Goal: Check status: Check status

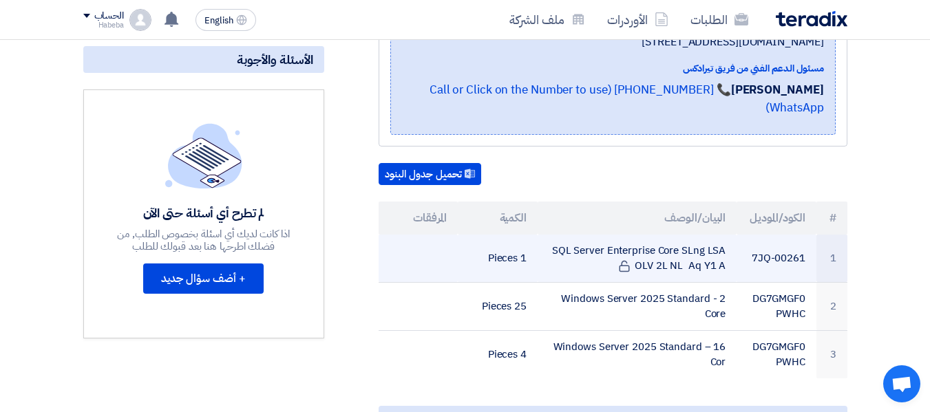
scroll to position [413, 0]
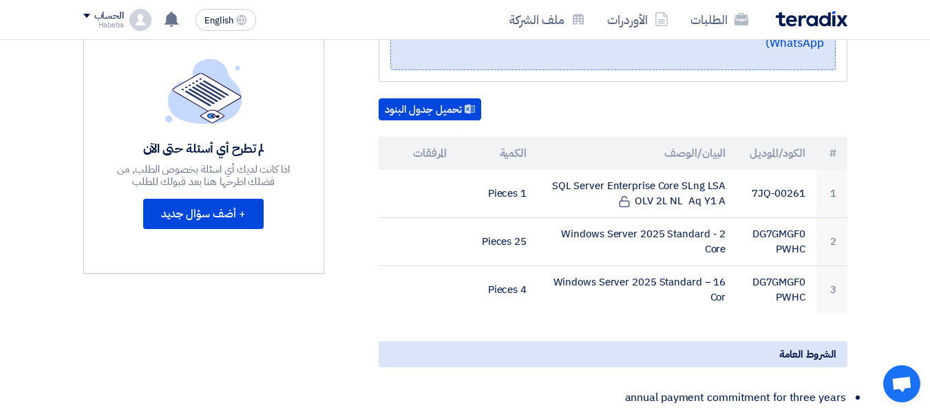
click at [899, 66] on section "SQL Server Enterprise Edition, Open Value (OV) Agreement, annual payment with S…" at bounding box center [465, 254] width 930 height 867
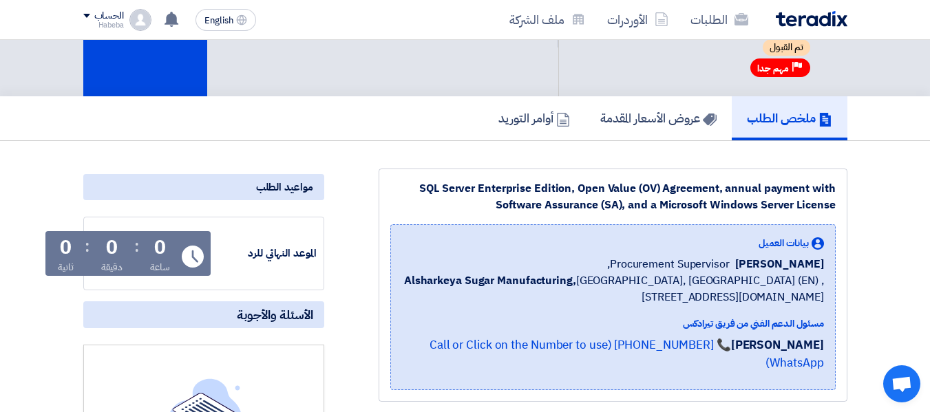
scroll to position [69, 0]
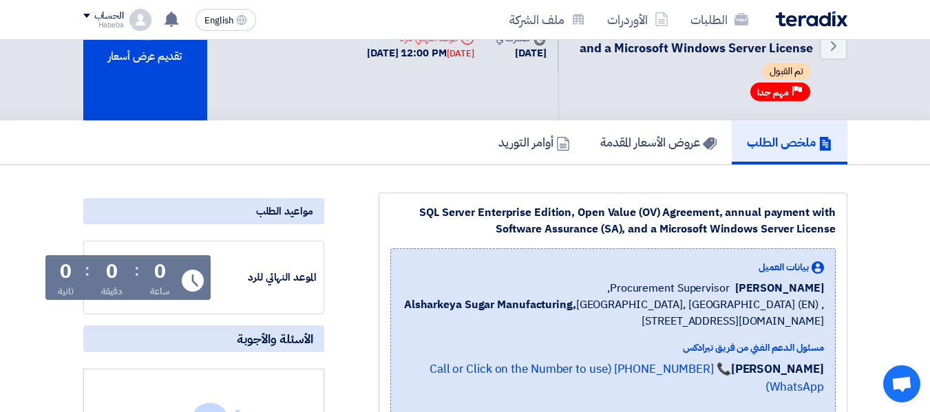
click at [211, 269] on div "الموعد النهائي للرد Time Remaining 0 ساعة : 0 دقيقة : 0 ثانية" at bounding box center [204, 278] width 226 height 59
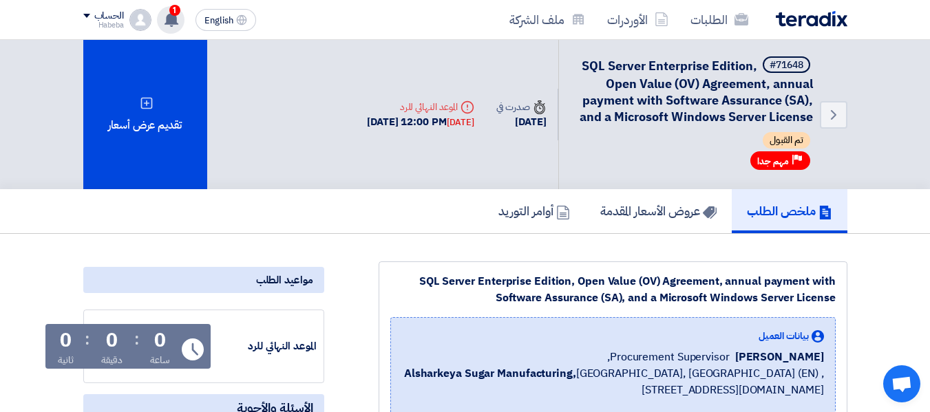
click at [167, 16] on use at bounding box center [172, 19] width 14 height 15
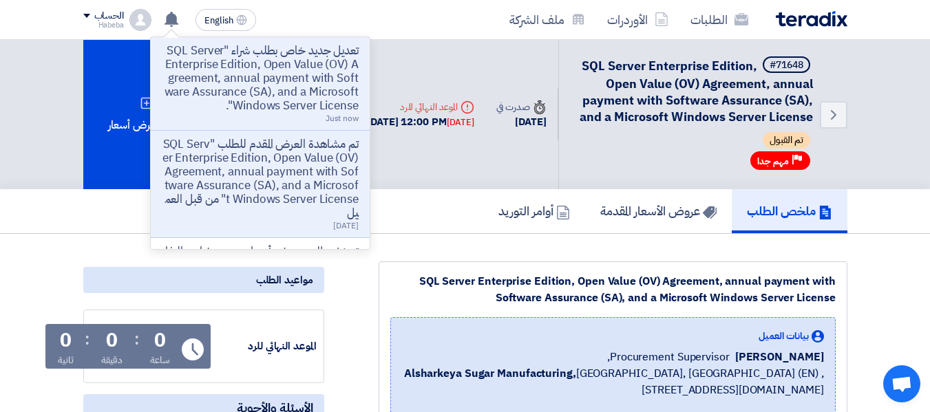
click at [361, 21] on div "الطلبات الأوردرات ملف الشركة English EN تعديل جديد خاص بطلب شراء "SQL Server En…" at bounding box center [465, 19] width 785 height 39
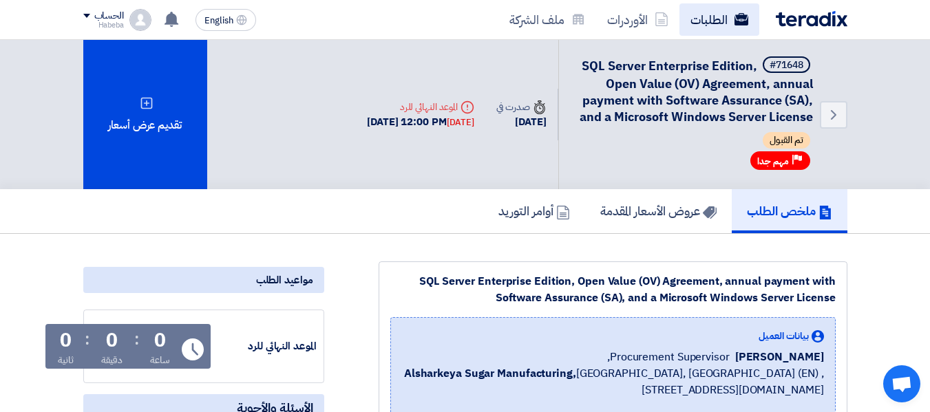
click at [710, 4] on div "الطلبات الأوردرات ملف الشركة English EN تعديل جديد خاص بطلب شراء "SQL Server En…" at bounding box center [465, 19] width 785 height 39
click at [711, 25] on link "الطلبات" at bounding box center [720, 19] width 80 height 32
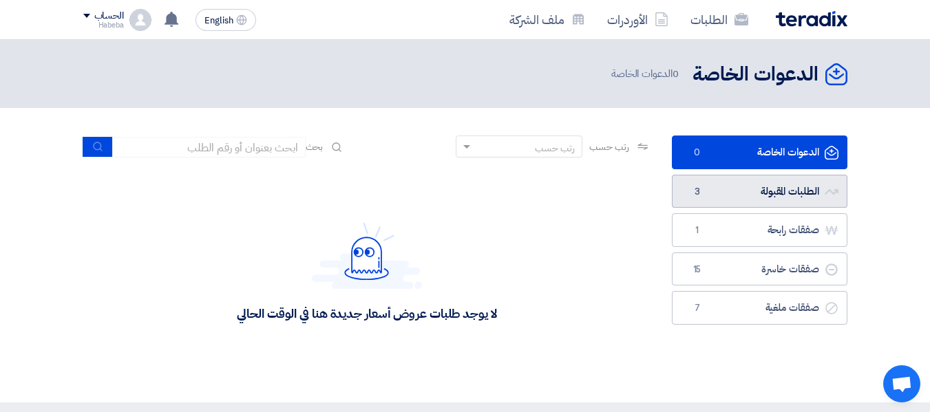
click at [751, 191] on link "الطلبات المقبولة الطلبات المقبولة 3" at bounding box center [760, 192] width 176 height 34
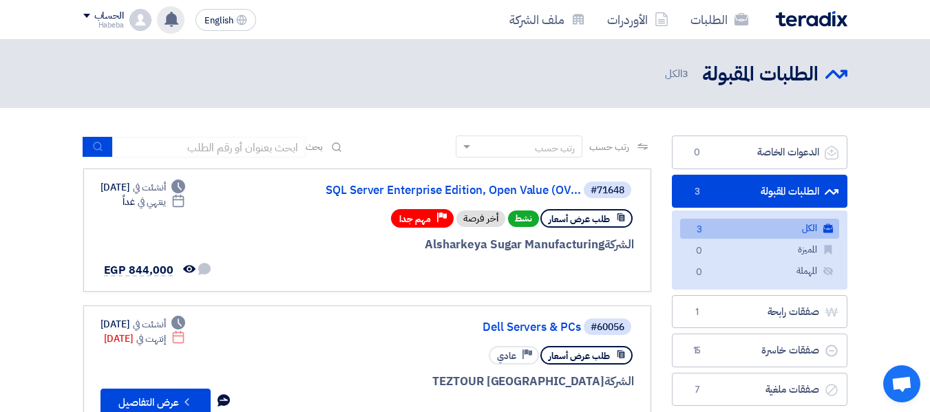
click at [157, 26] on app-header-notification-menu "تعديل جديد خاص بطلب شراء "SQL Server Enterprise Edition, Open Value (OV) Agreem…" at bounding box center [170, 20] width 39 height 28
drag, startPoint x: 165, startPoint y: 26, endPoint x: 206, endPoint y: 43, distance: 44.5
click at [166, 27] on div "تعديل جديد خاص بطلب شراء "SQL Server Enterprise Edition, Open Value (OV) Agreem…" at bounding box center [171, 20] width 28 height 28
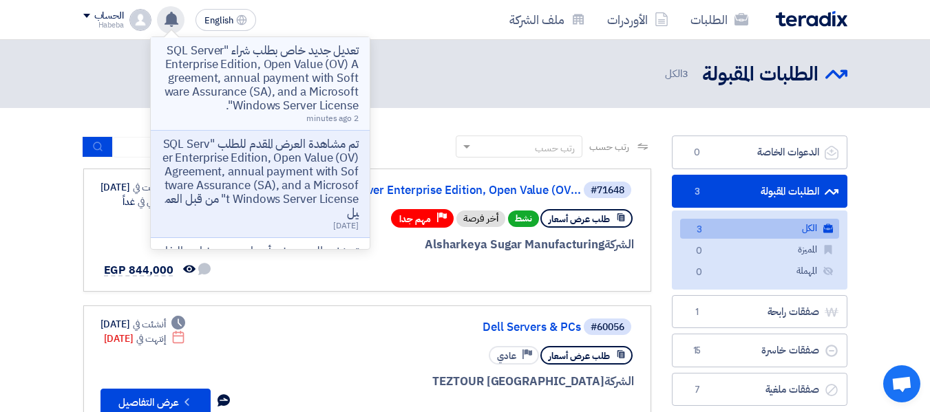
click at [218, 52] on p "تعديل جديد خاص بطلب شراء "SQL Server Enterprise Edition, Open Value (OV) Agreem…" at bounding box center [260, 78] width 197 height 69
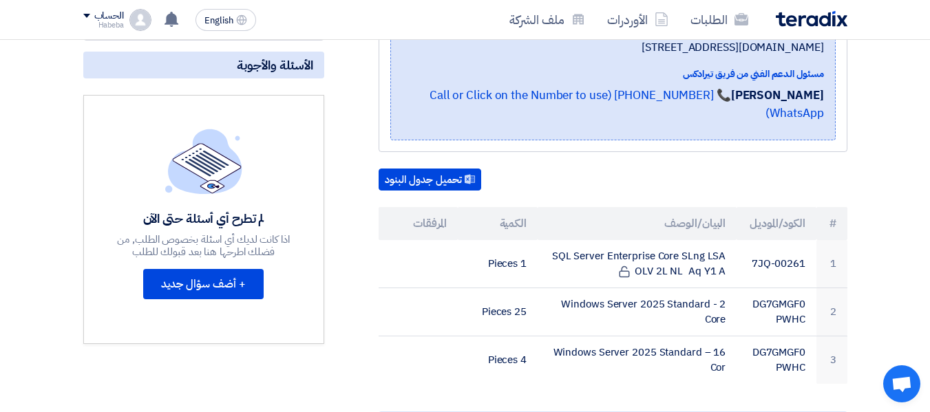
scroll to position [344, 0]
